Goal: Transaction & Acquisition: Purchase product/service

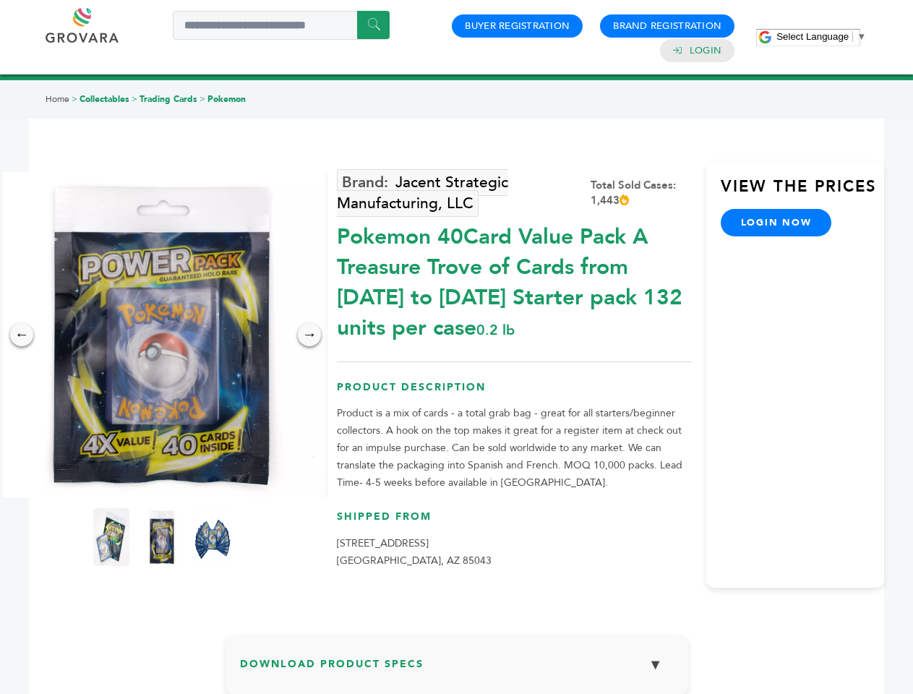
click at [822, 36] on span "Select Language" at bounding box center [813, 36] width 72 height 11
click at [162, 335] on img at bounding box center [161, 334] width 325 height 325
click at [0, 0] on div "×" at bounding box center [0, 0] width 0 height 0
click at [310, 335] on div "→" at bounding box center [309, 334] width 23 height 23
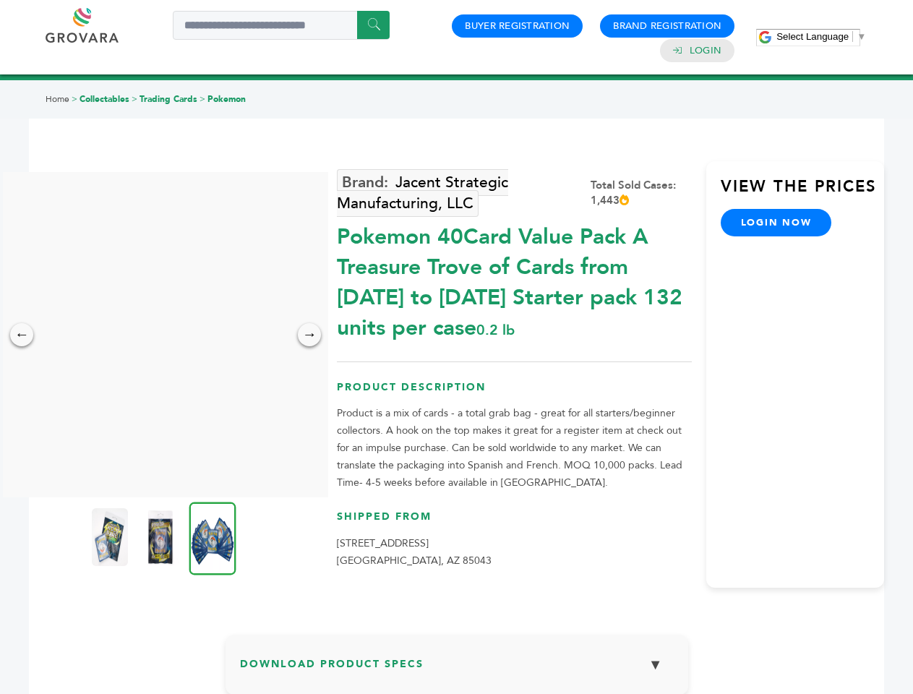
click at [111, 537] on img at bounding box center [110, 537] width 36 height 58
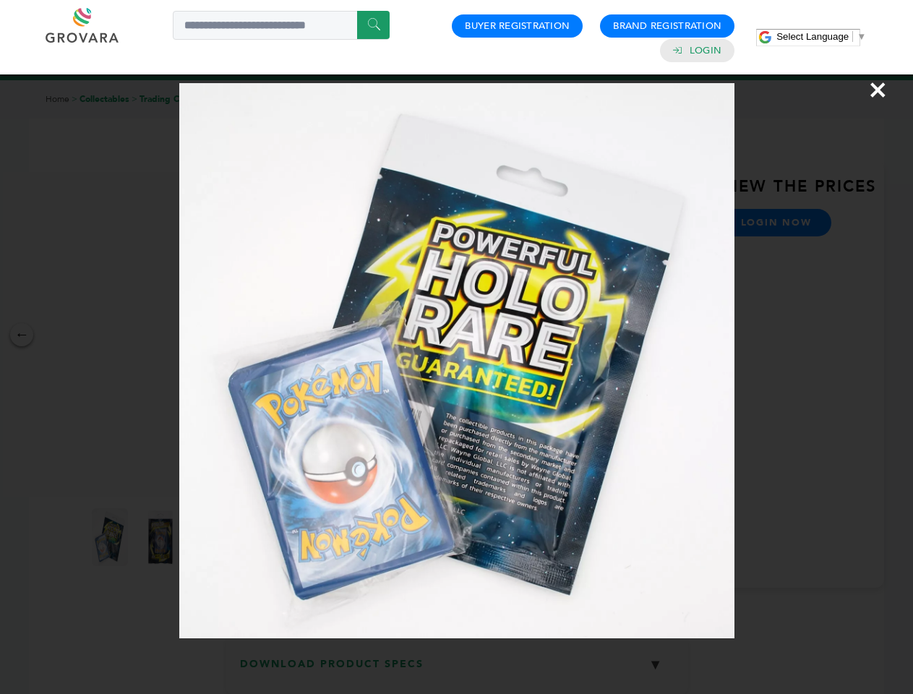
click at [162, 537] on div "×" at bounding box center [456, 347] width 913 height 694
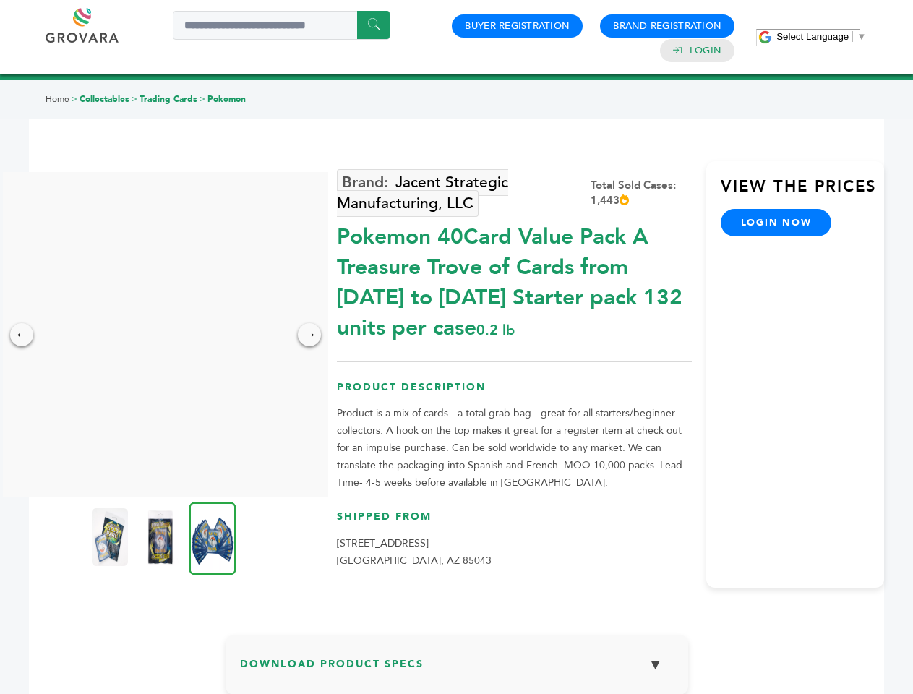
click at [213, 537] on img at bounding box center [212, 538] width 47 height 73
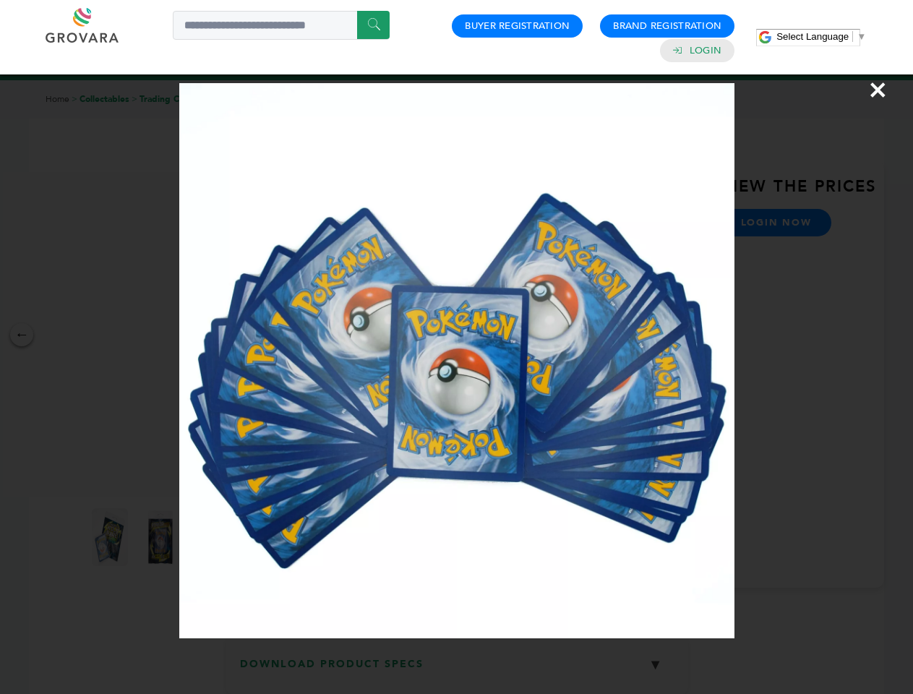
click at [457, 670] on div "×" at bounding box center [456, 347] width 913 height 694
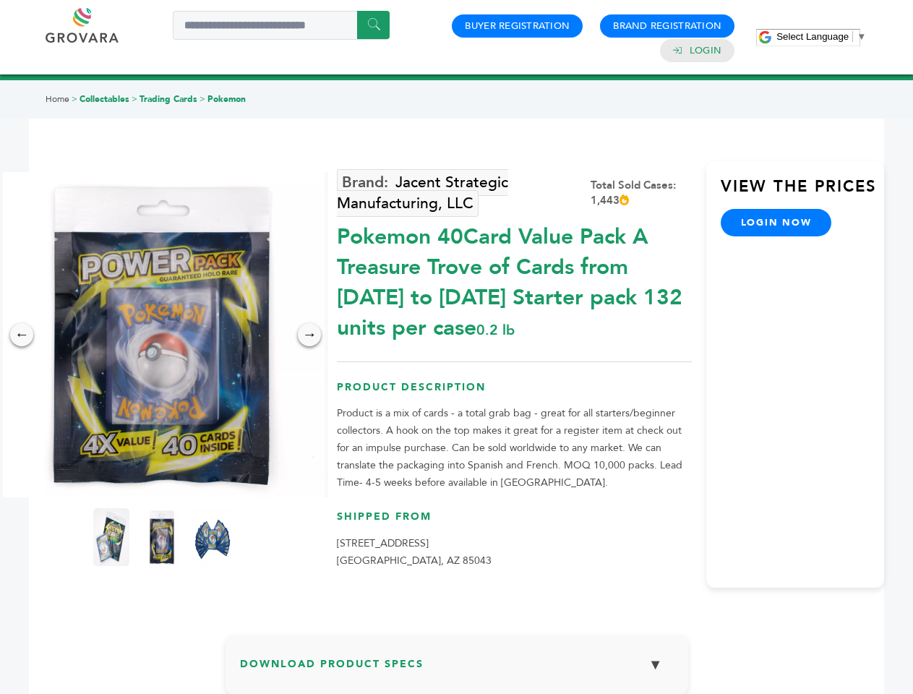
click at [822, 36] on span "Select Language" at bounding box center [813, 36] width 72 height 11
click at [162, 335] on img at bounding box center [161, 334] width 325 height 325
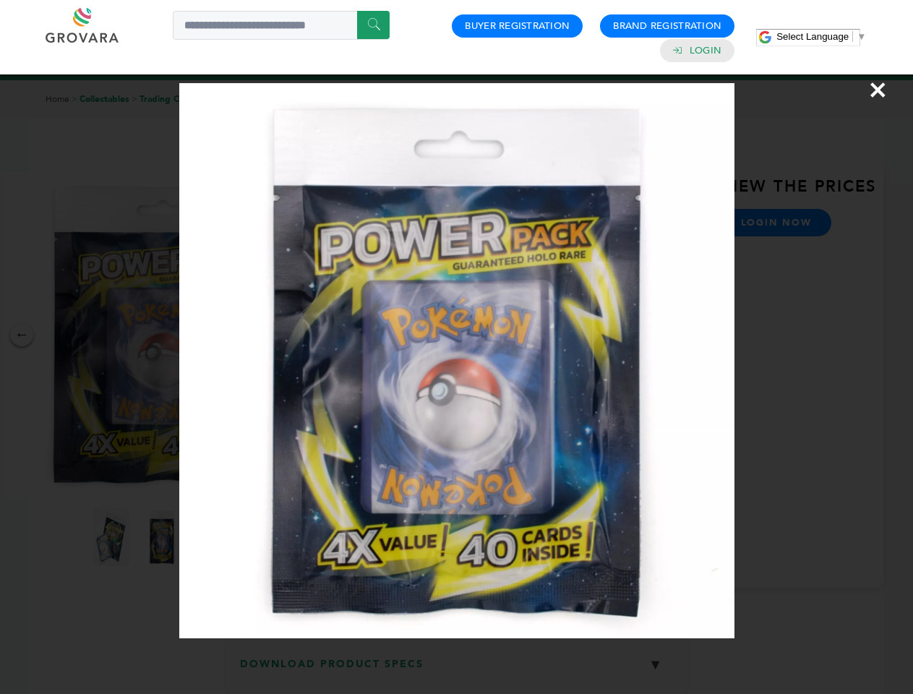
click at [22, 335] on div "×" at bounding box center [456, 347] width 913 height 694
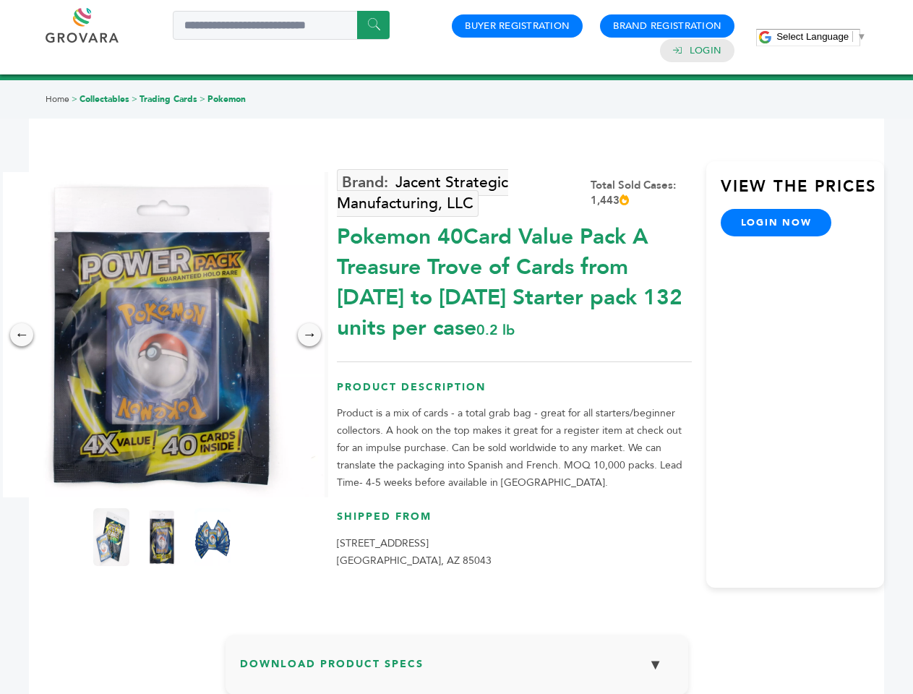
click at [310, 335] on div "→" at bounding box center [309, 334] width 23 height 23
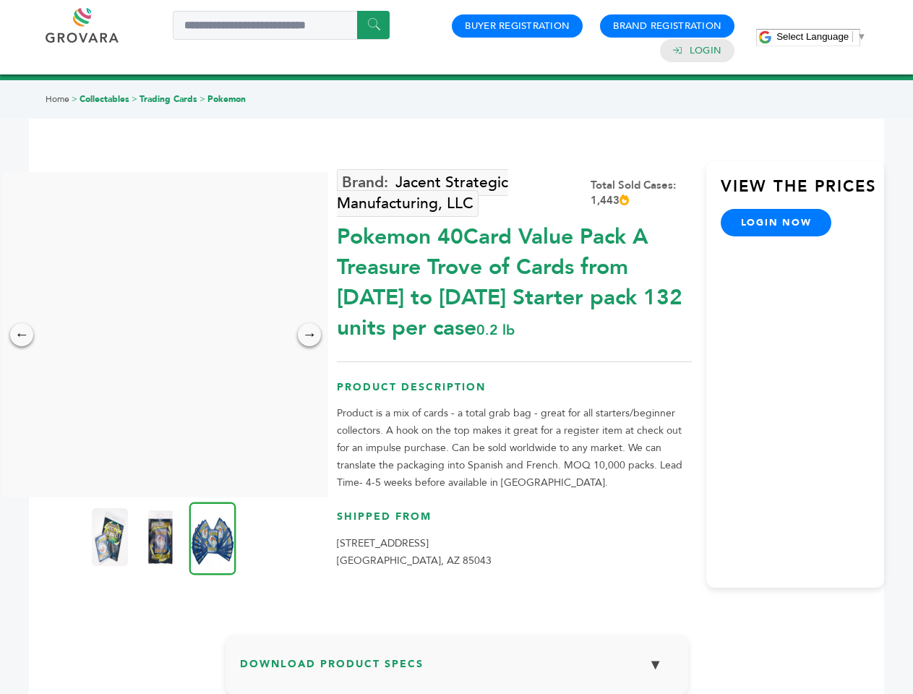
click at [111, 537] on img at bounding box center [110, 537] width 36 height 58
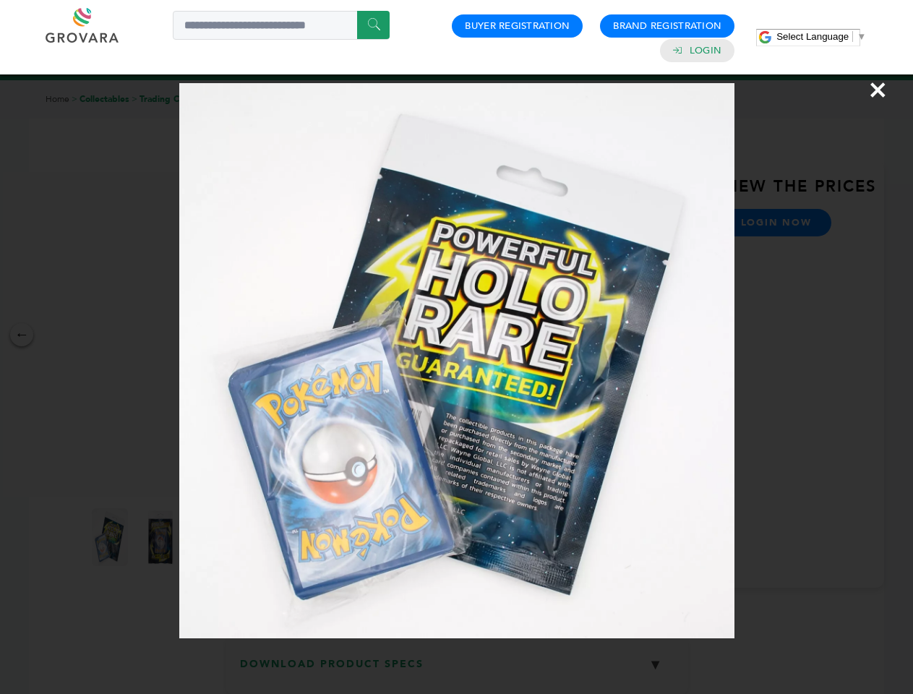
click at [162, 537] on div "×" at bounding box center [456, 347] width 913 height 694
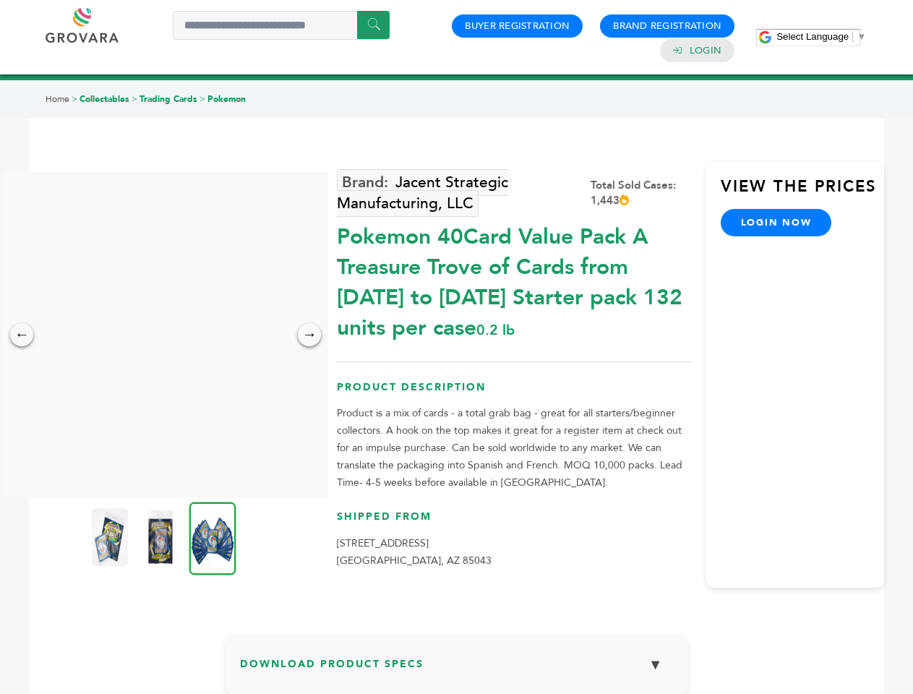
click at [213, 537] on img at bounding box center [212, 538] width 47 height 73
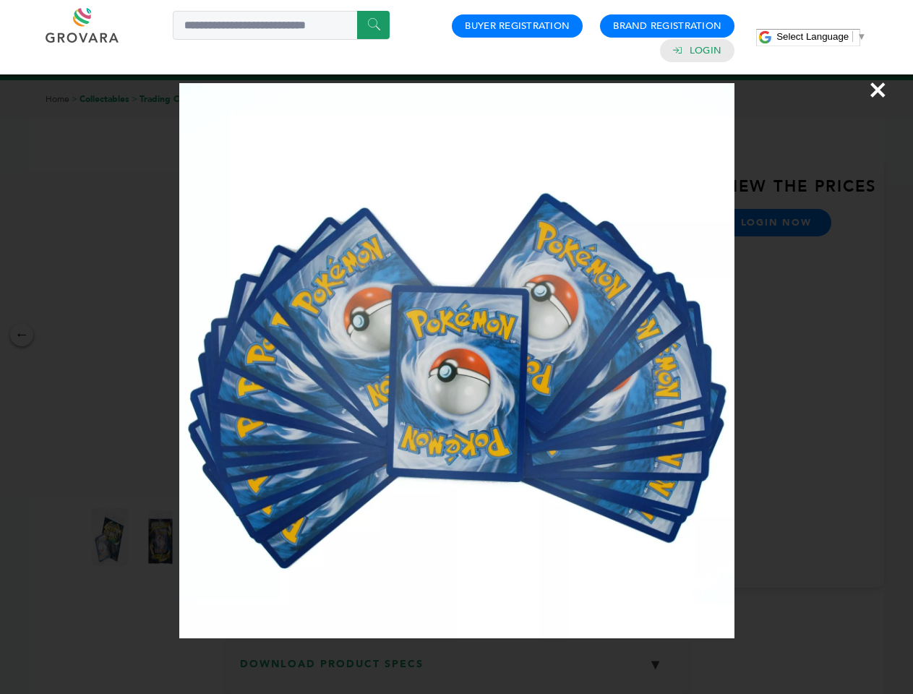
click at [457, 670] on div "×" at bounding box center [456, 347] width 913 height 694
